Goal: Go to known website: Access a specific website the user already knows

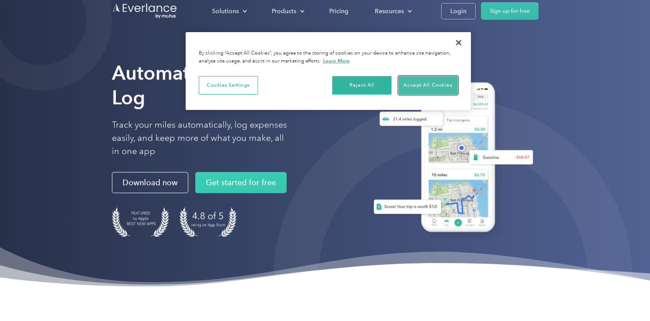
click at [432, 86] on button "Accept All Cookies" at bounding box center [428, 85] width 59 height 18
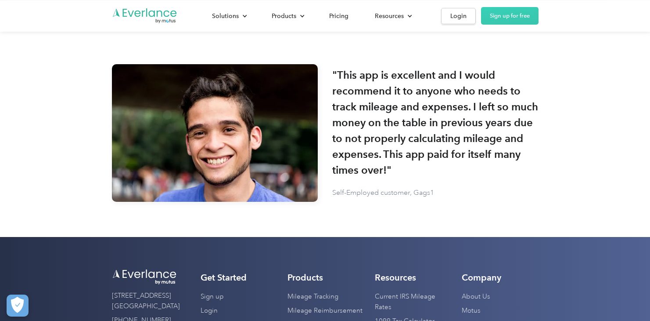
scroll to position [2665, 0]
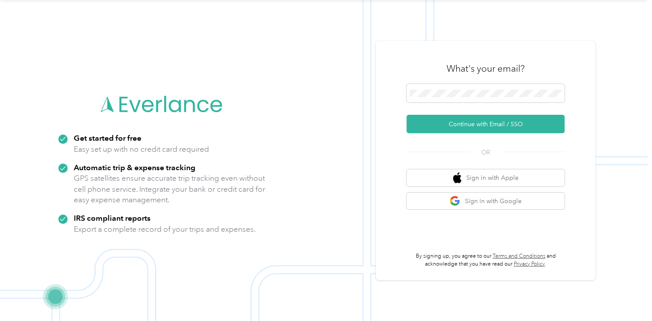
scroll to position [28, 0]
